Goal: Find specific page/section: Find specific page/section

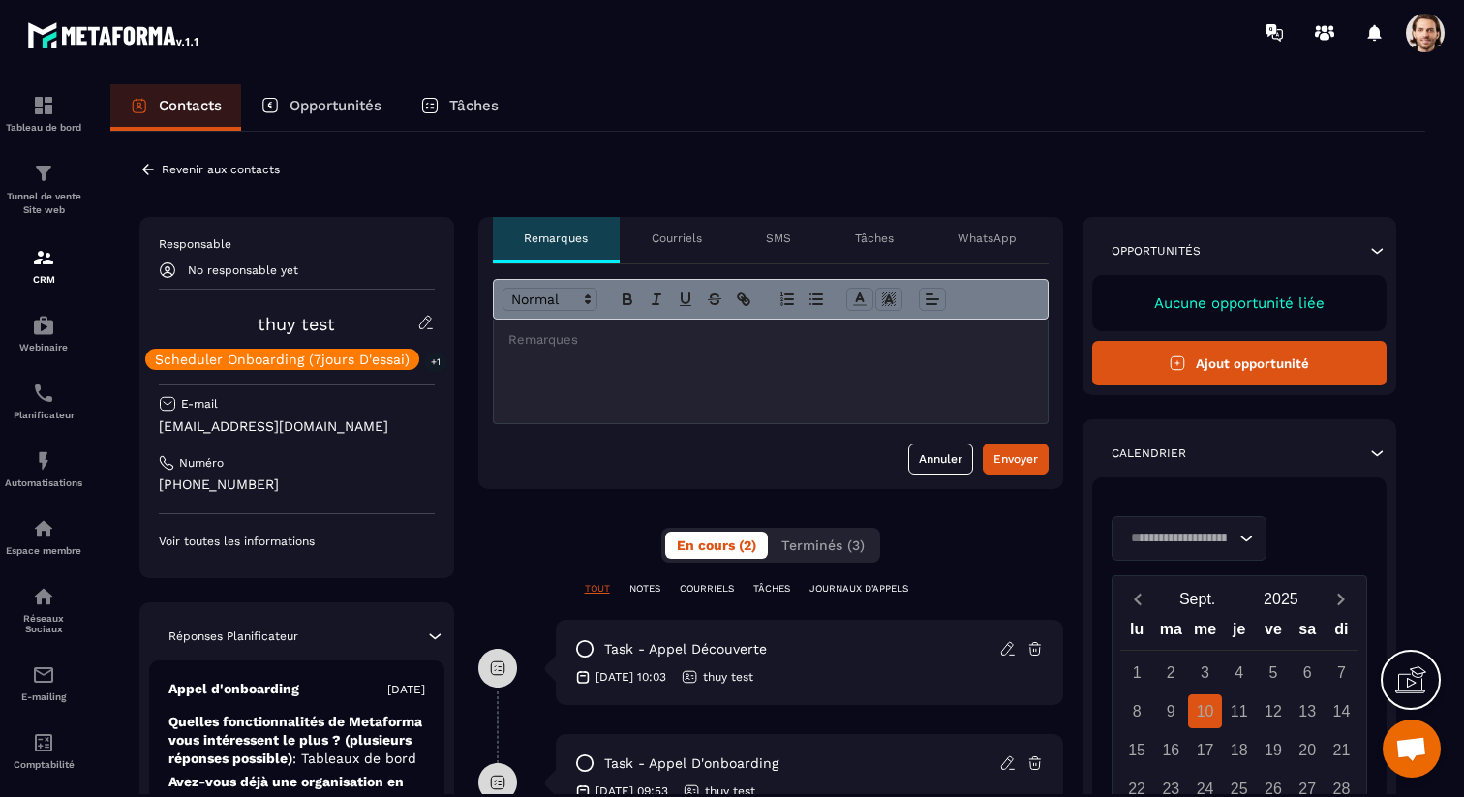
click at [1245, 529] on div "Loading..." at bounding box center [1188, 538] width 155 height 45
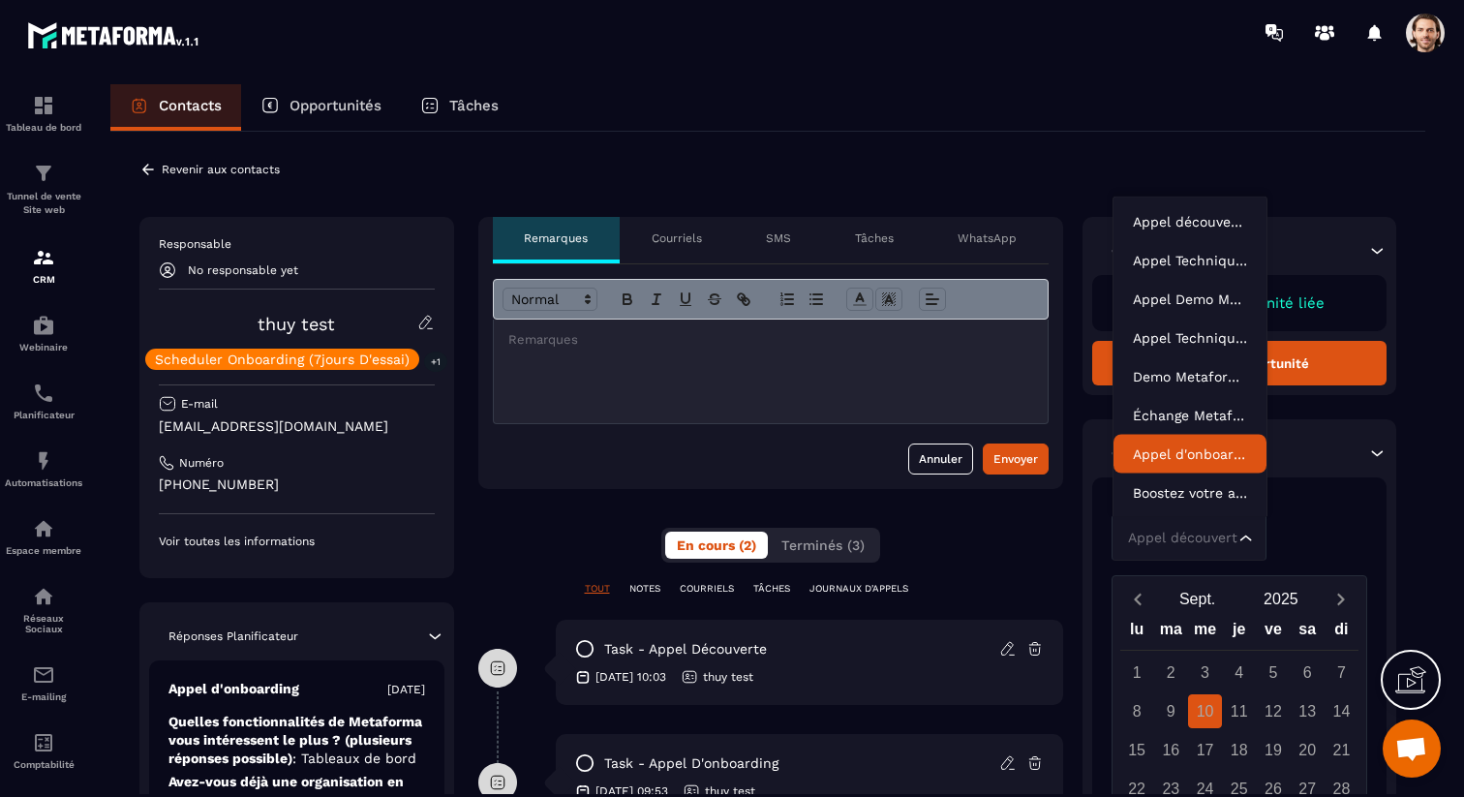
click at [1195, 446] on p "Appel d'onboarding" at bounding box center [1190, 453] width 114 height 19
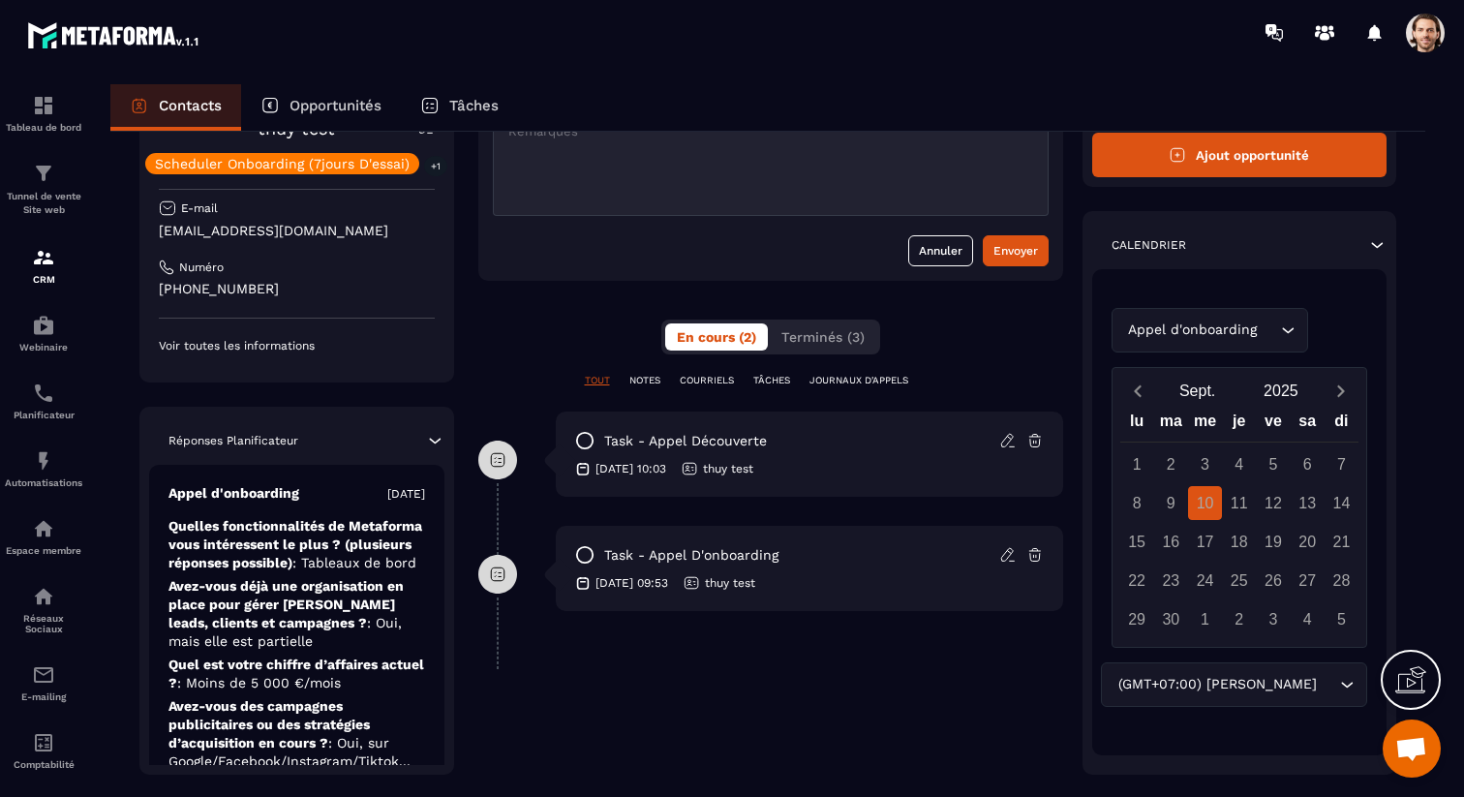
scroll to position [246, 0]
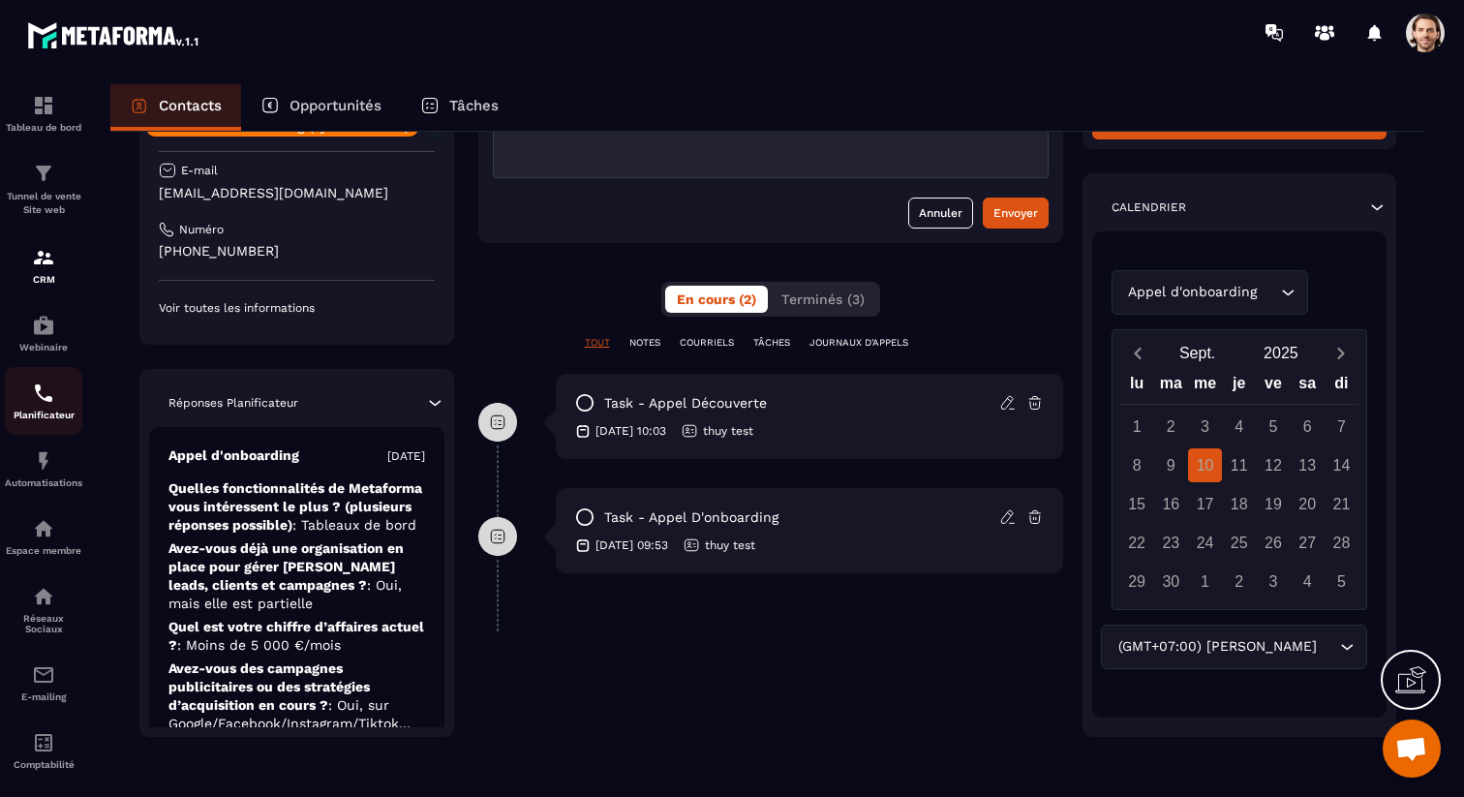
click at [51, 393] on img at bounding box center [43, 392] width 23 height 23
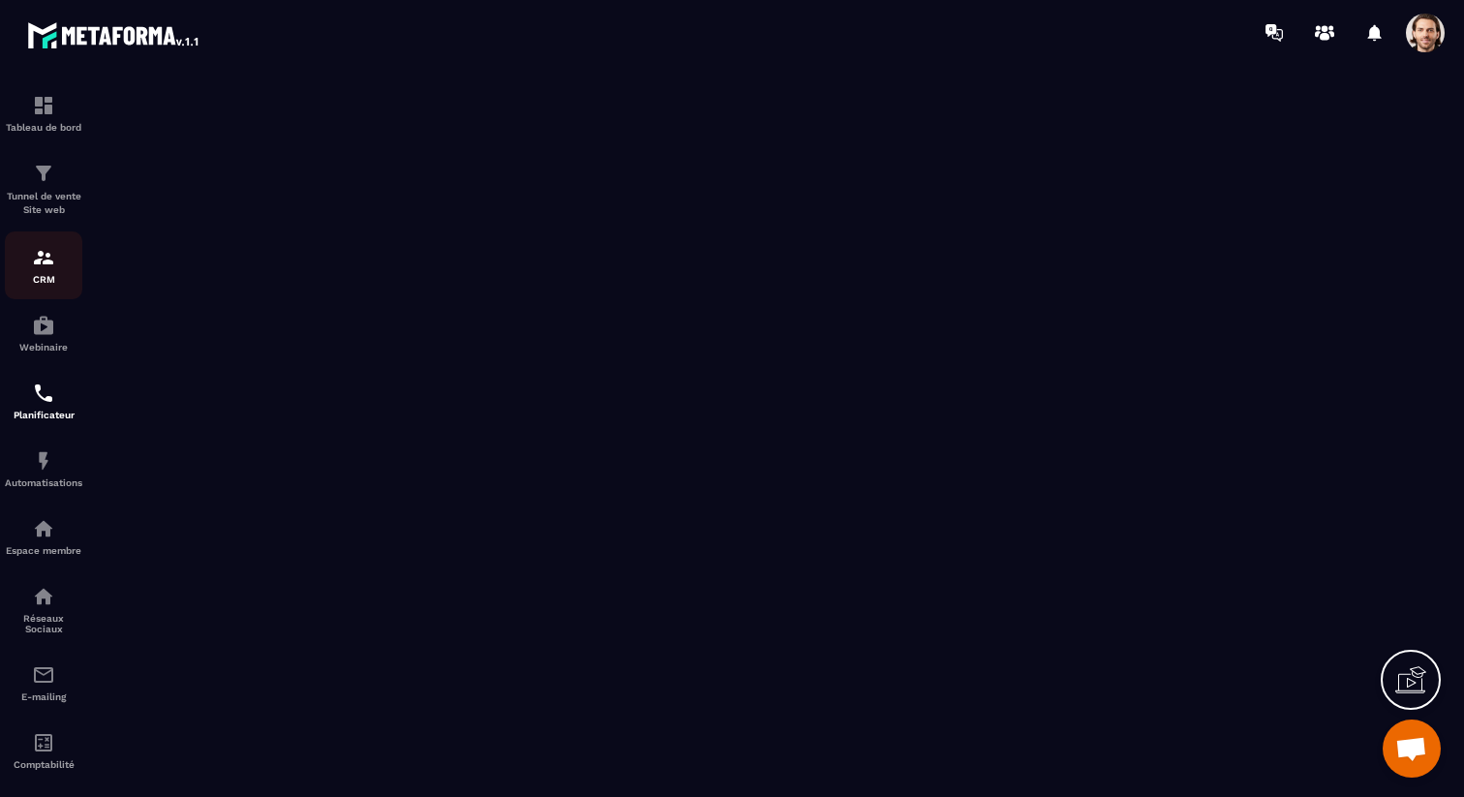
click at [60, 275] on p "CRM" at bounding box center [43, 279] width 77 height 11
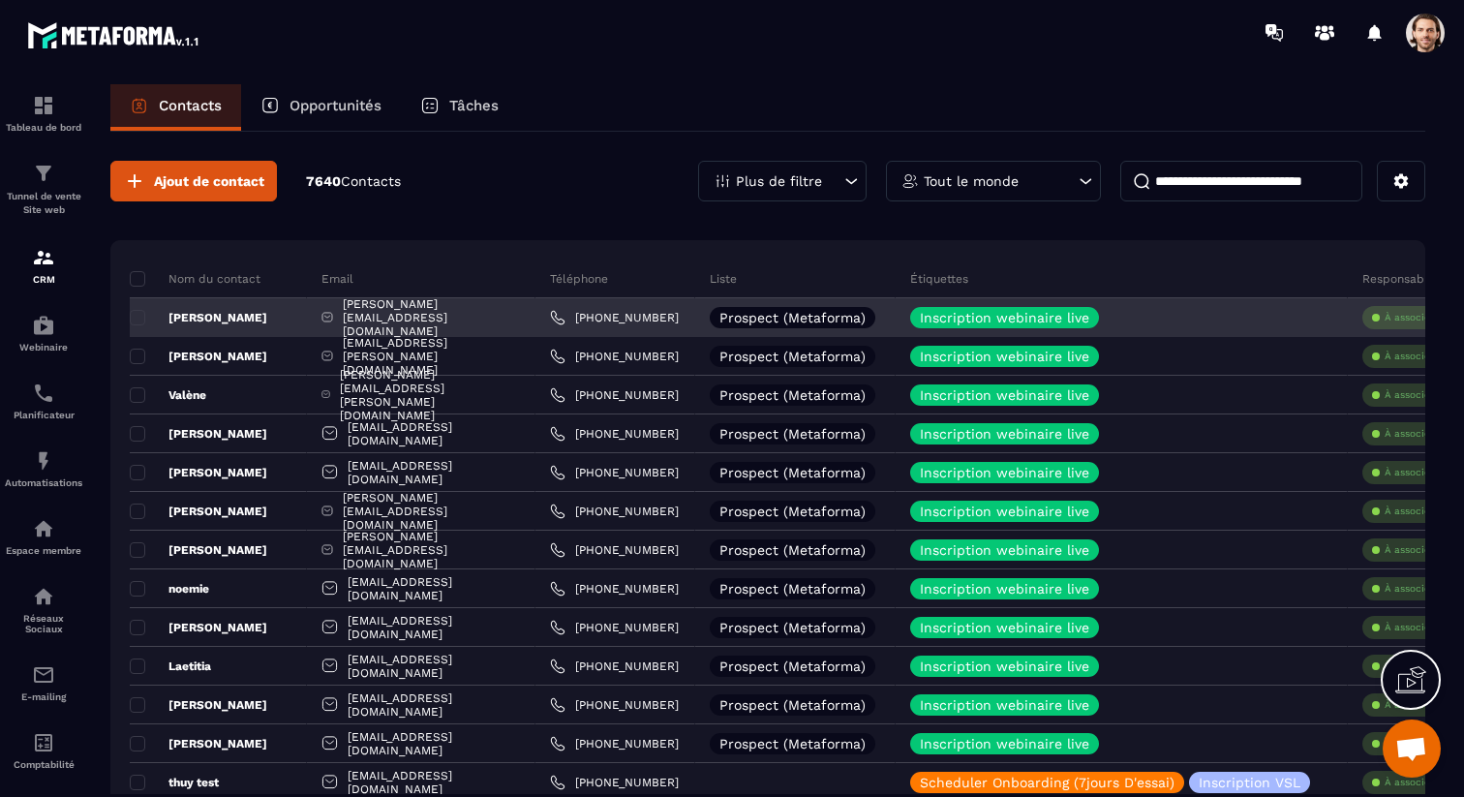
click at [208, 318] on p "[PERSON_NAME]" at bounding box center [198, 317] width 137 height 15
